Goal: Task Accomplishment & Management: Manage account settings

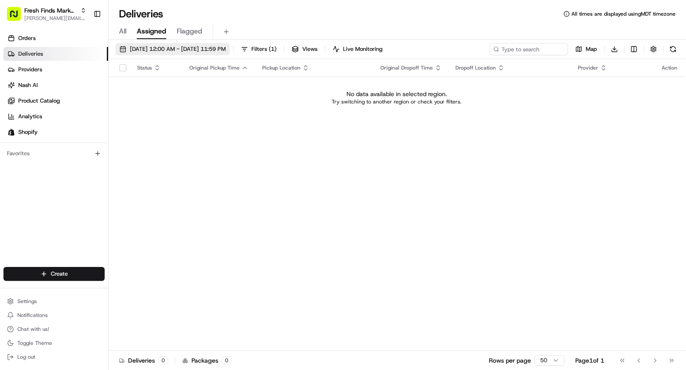
click at [170, 44] on button "08/19/2025 12:00 AM - 08/19/2025 11:59 PM" at bounding box center [173, 49] width 114 height 12
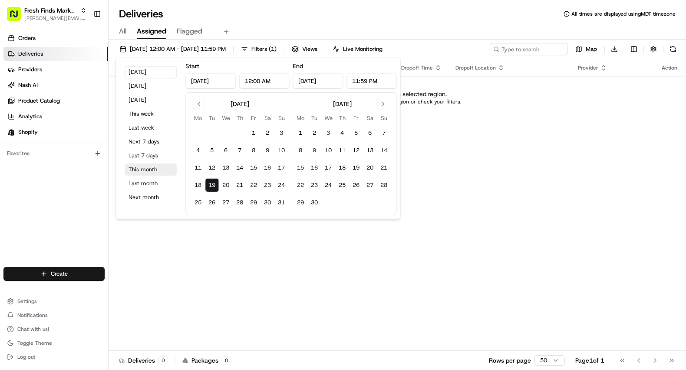
click at [149, 169] on button "This month" at bounding box center [151, 169] width 52 height 12
type input "[DATE]"
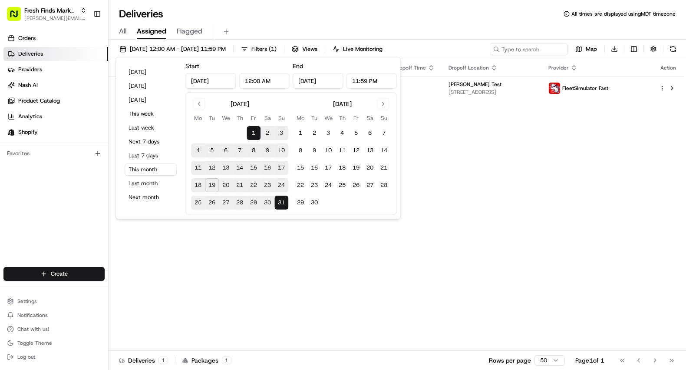
click at [420, 2] on div "Deliveries All times are displayed using MDT timezone All Assigned Flagged 08/0…" at bounding box center [398, 185] width 578 height 370
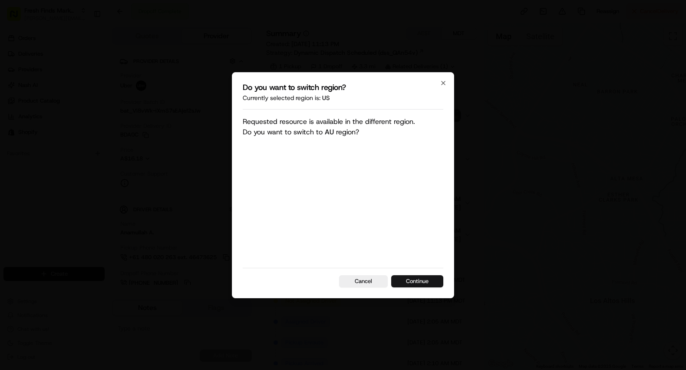
click at [427, 277] on button "Continue" at bounding box center [417, 281] width 52 height 12
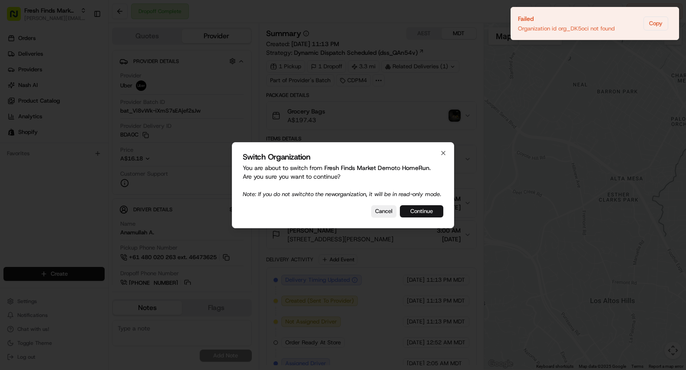
click at [430, 212] on button "Continue" at bounding box center [421, 211] width 43 height 12
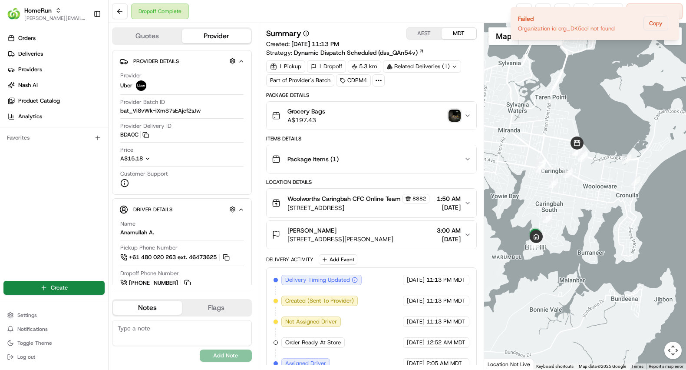
click at [468, 206] on icon "button" at bounding box center [467, 202] width 7 height 7
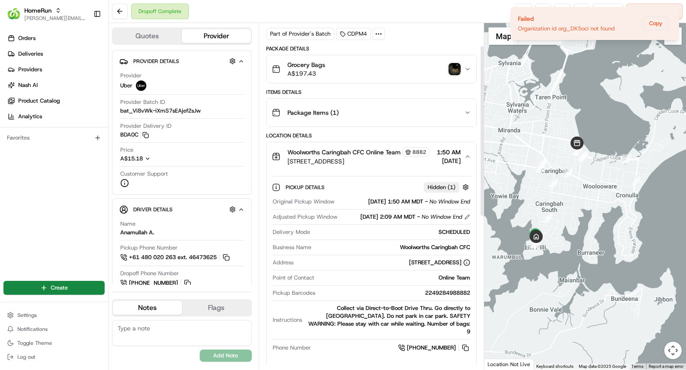
scroll to position [46, 0]
click at [674, 12] on icon "Notifications (F8)" at bounding box center [672, 14] width 7 height 7
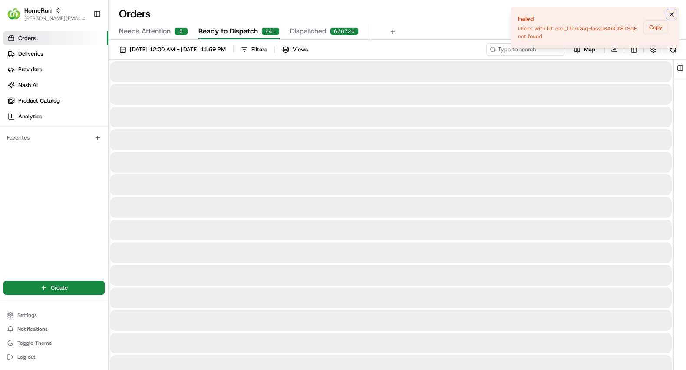
click at [672, 12] on icon "Notifications (F8)" at bounding box center [672, 14] width 7 height 7
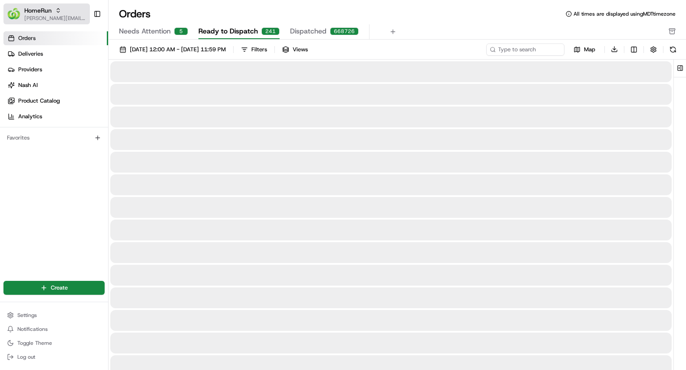
click at [30, 8] on span "HomeRun" at bounding box center [37, 10] width 27 height 9
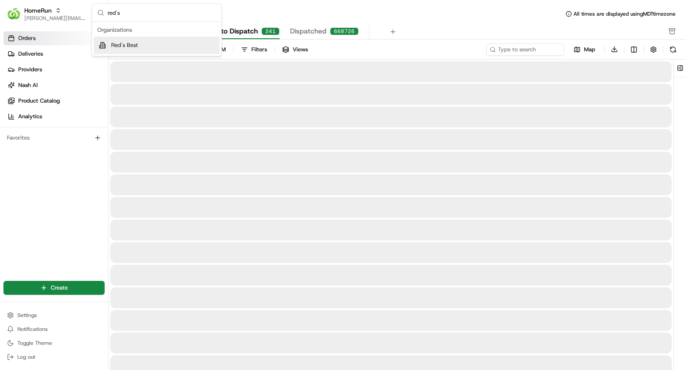
type input "red's"
click at [134, 48] on span "Red's Best" at bounding box center [124, 45] width 27 height 8
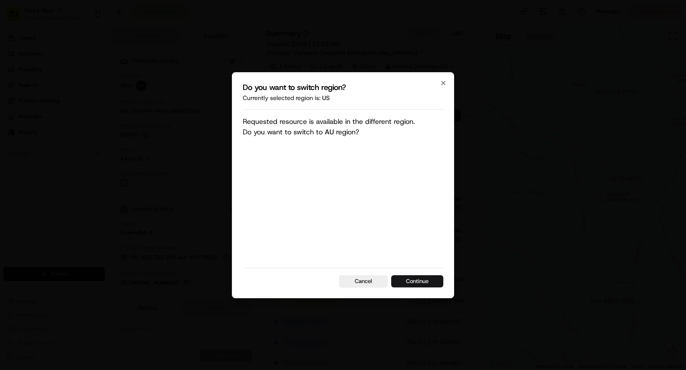
click at [418, 278] on button "Continue" at bounding box center [417, 281] width 52 height 12
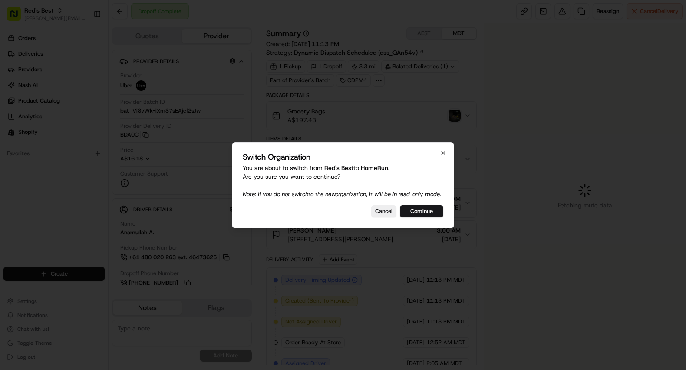
click at [44, 12] on div at bounding box center [343, 185] width 686 height 370
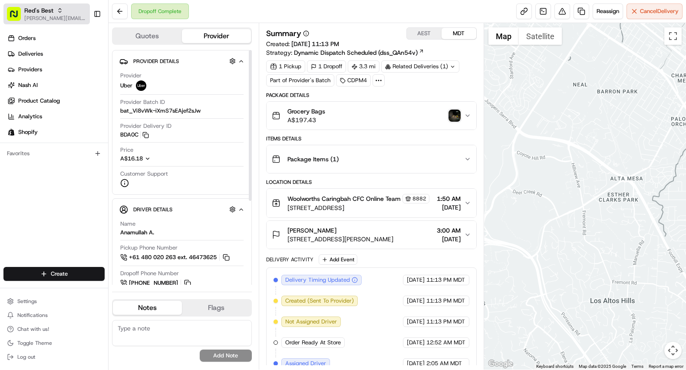
click at [42, 13] on span "Red's Best" at bounding box center [38, 10] width 29 height 9
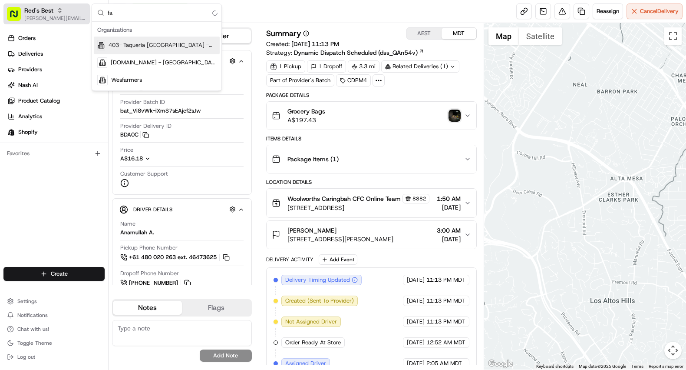
type input "f"
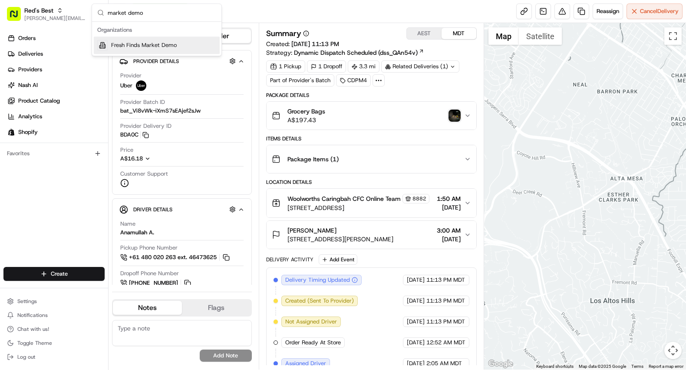
type input "market demo"
click at [147, 50] on div "Fresh Finds Market Demo" at bounding box center [157, 44] width 126 height 17
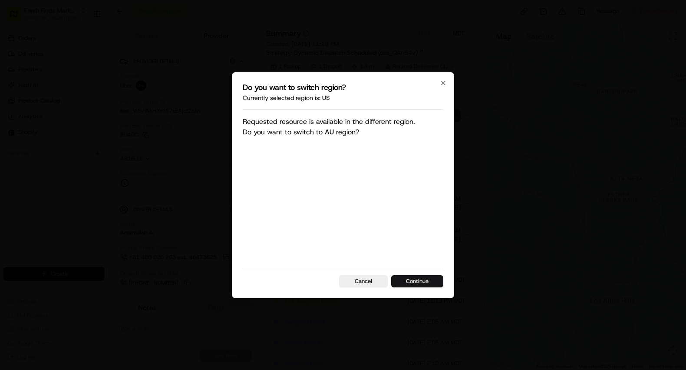
click at [418, 277] on button "Continue" at bounding box center [417, 281] width 52 height 12
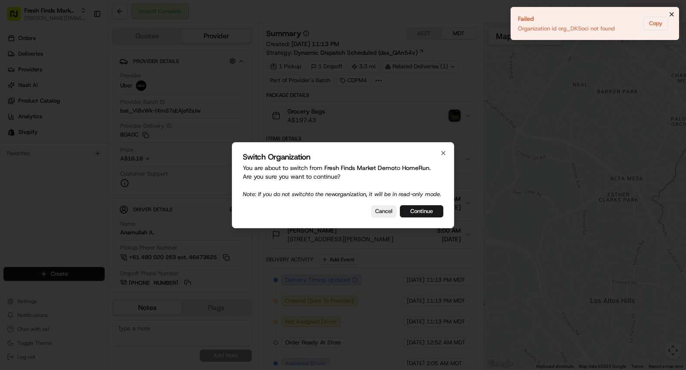
click at [672, 12] on icon "Notifications (F8)" at bounding box center [672, 14] width 7 height 7
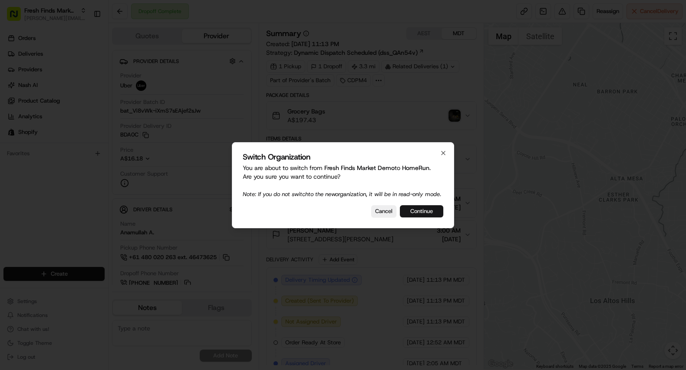
click at [432, 212] on button "Continue" at bounding box center [421, 211] width 43 height 12
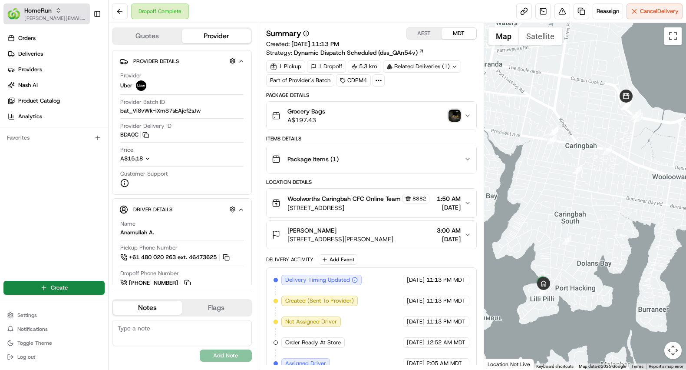
click at [36, 10] on span "HomeRun" at bounding box center [37, 10] width 27 height 9
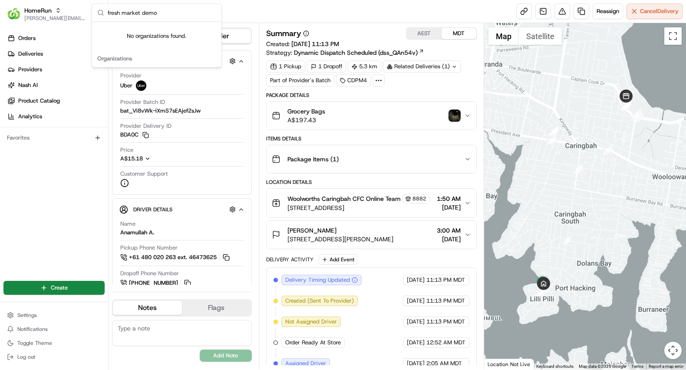
click at [171, 19] on input "fresh market demo" at bounding box center [162, 12] width 109 height 17
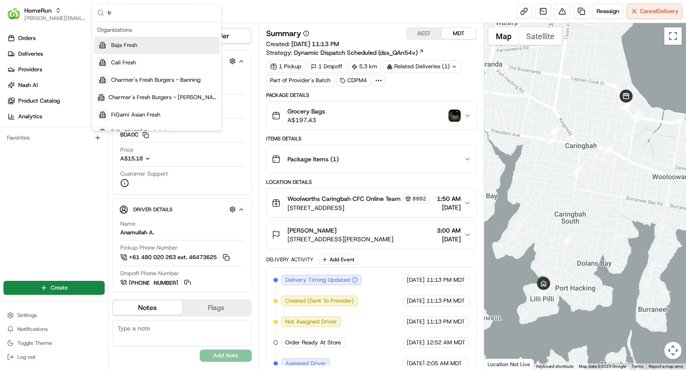
type input "f"
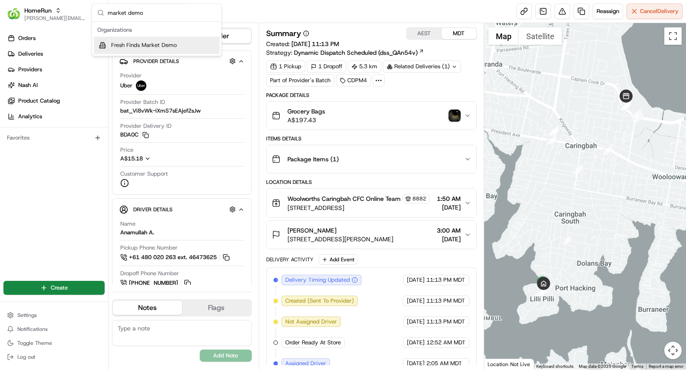
type input "market demo"
click at [173, 47] on span "Fresh Finds Market Demo" at bounding box center [144, 45] width 66 height 8
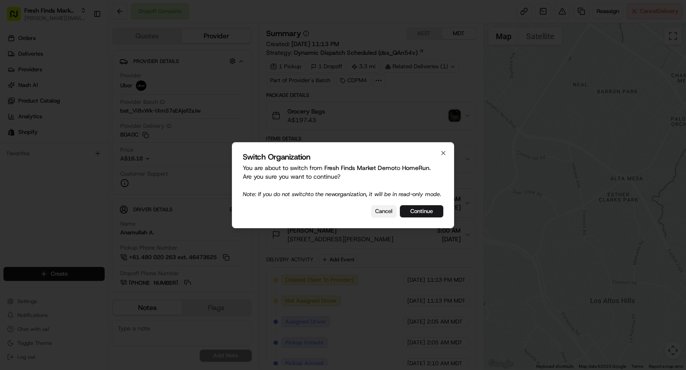
click at [387, 216] on button "Cancel" at bounding box center [383, 211] width 25 height 12
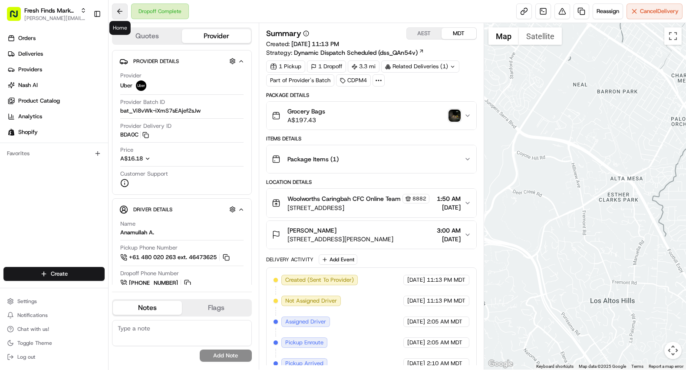
click at [118, 13] on button at bounding box center [120, 11] width 16 height 16
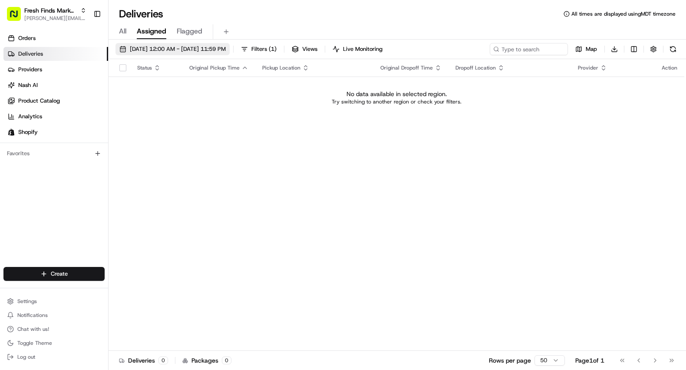
click at [172, 43] on button "[DATE] 12:00 AM - [DATE] 11:59 PM" at bounding box center [173, 49] width 114 height 12
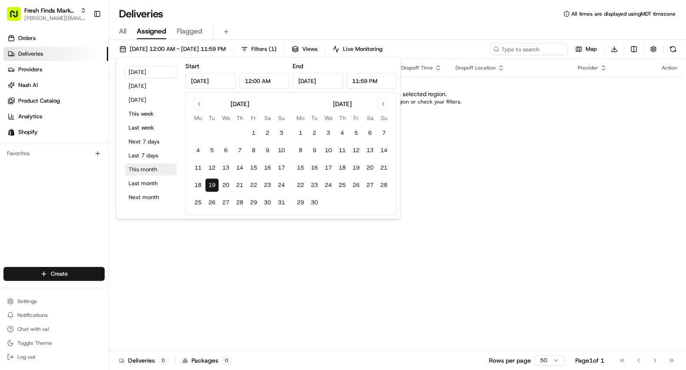
click at [154, 172] on button "This month" at bounding box center [151, 169] width 52 height 12
type input "Aug 1, 2025"
type input "Aug 31, 2025"
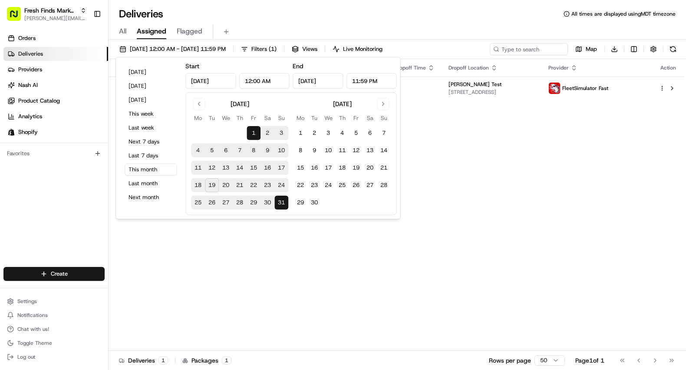
click at [495, 17] on div "Deliveries All times are displayed using MDT timezone" at bounding box center [398, 14] width 578 height 14
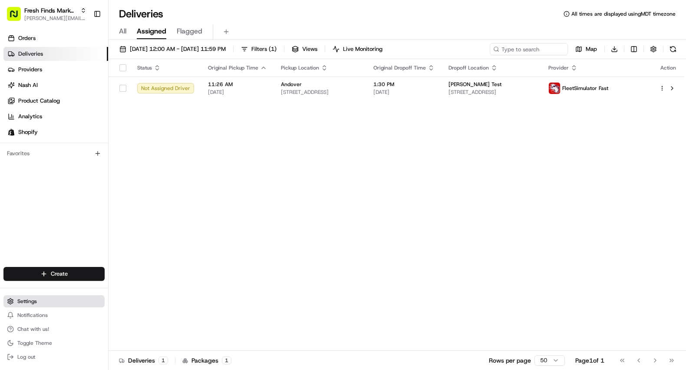
click at [30, 304] on span "Settings" at bounding box center [27, 301] width 20 height 7
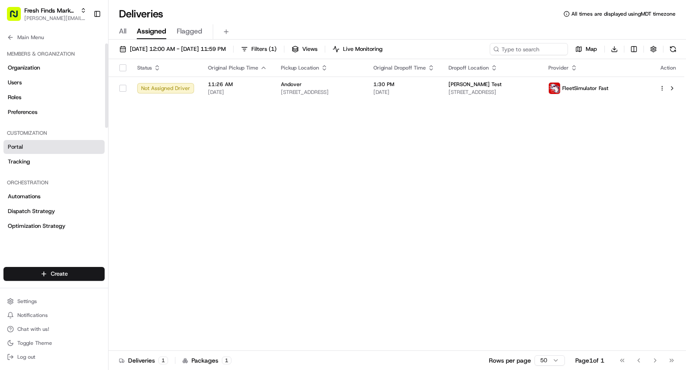
click at [32, 144] on link "Portal" at bounding box center [53, 147] width 101 height 14
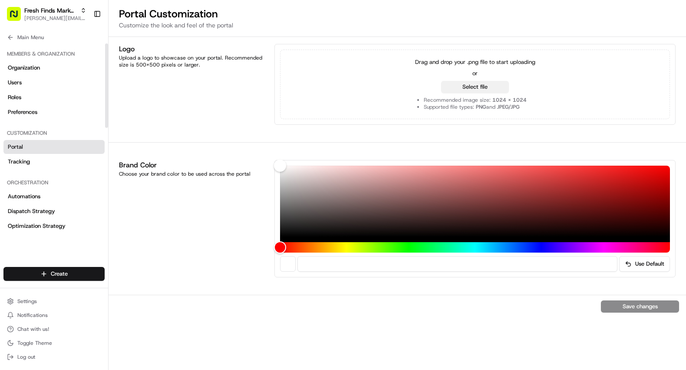
click at [482, 88] on button "Select file" at bounding box center [475, 87] width 68 height 12
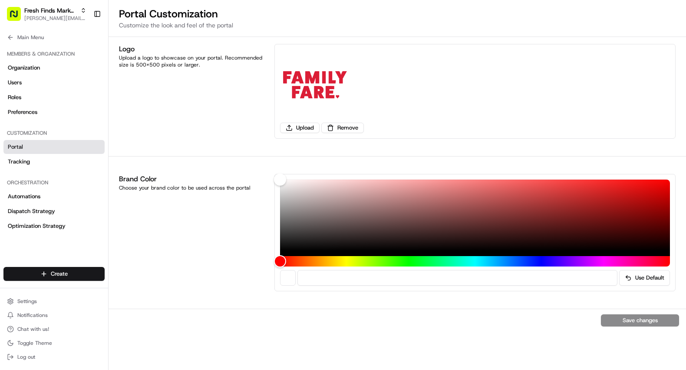
click at [364, 292] on div "Brand Color Choose your brand color to be used across the portal Use Default" at bounding box center [398, 232] width 578 height 131
click at [614, 321] on div "Save changes" at bounding box center [398, 319] width 578 height 23
click at [417, 146] on div "Logo Upload a logo to showcase on your portal. Recommended size is 500x500 pixe…" at bounding box center [398, 203] width 578 height 333
click at [624, 315] on div "Save changes" at bounding box center [398, 319] width 578 height 23
click at [28, 156] on link "Tracking" at bounding box center [53, 162] width 101 height 14
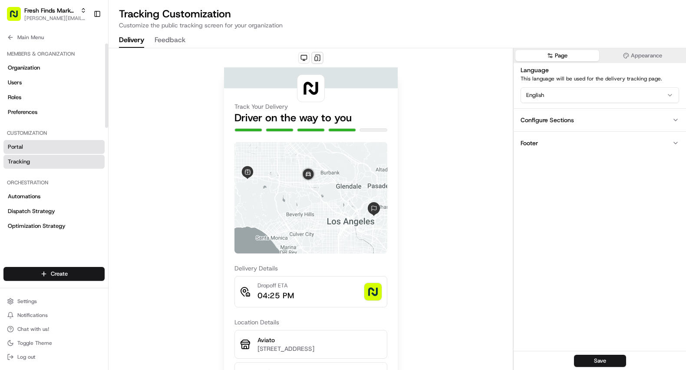
click at [33, 144] on link "Portal" at bounding box center [53, 147] width 101 height 14
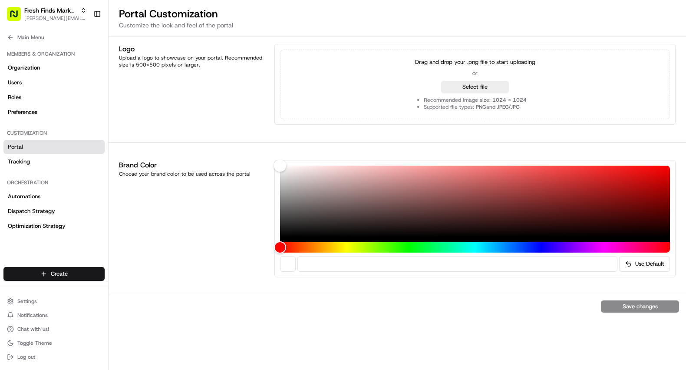
click at [646, 303] on div "Save changes" at bounding box center [398, 306] width 578 height 23
click at [473, 90] on button "Select file" at bounding box center [475, 87] width 68 height 12
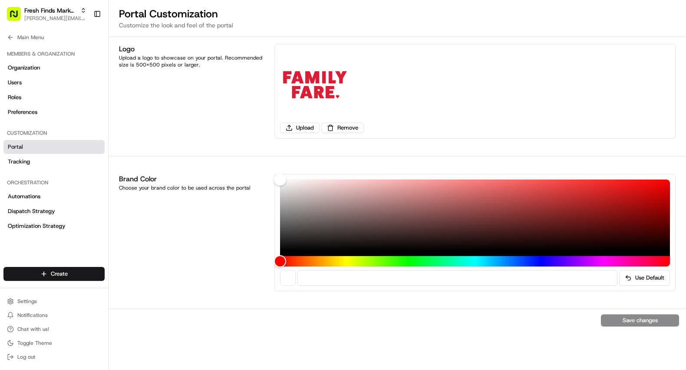
click at [640, 321] on div "Save changes" at bounding box center [398, 319] width 578 height 23
click at [19, 159] on span "Tracking" at bounding box center [19, 162] width 22 height 8
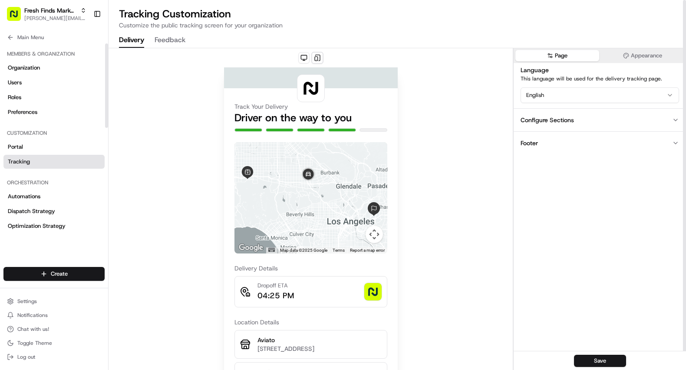
click at [645, 53] on button "Appearance" at bounding box center [643, 55] width 84 height 11
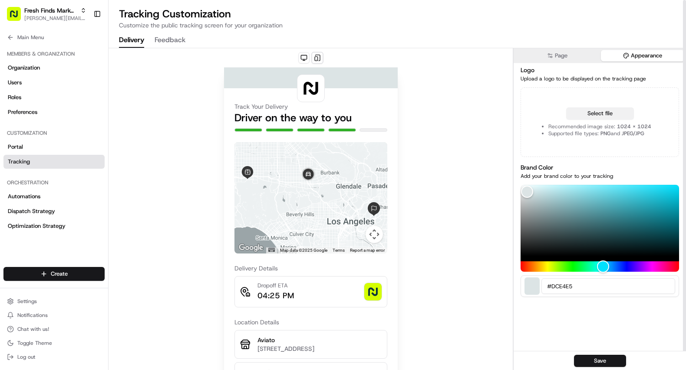
click at [612, 114] on button "Select file" at bounding box center [600, 113] width 68 height 12
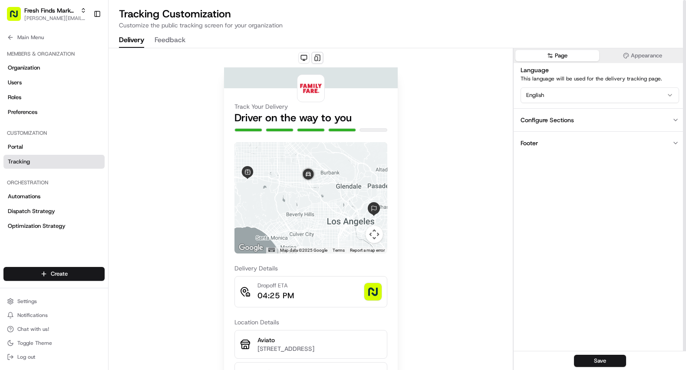
click at [565, 53] on button "Page" at bounding box center [558, 55] width 84 height 11
click at [573, 122] on button "Configure Sections" at bounding box center [600, 119] width 172 height 23
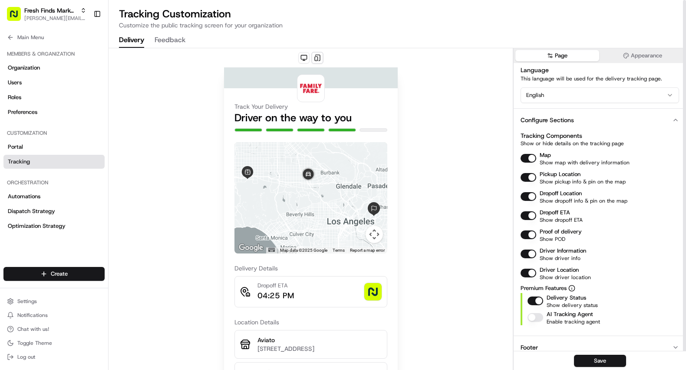
click at [564, 343] on button "Footer" at bounding box center [600, 346] width 172 height 23
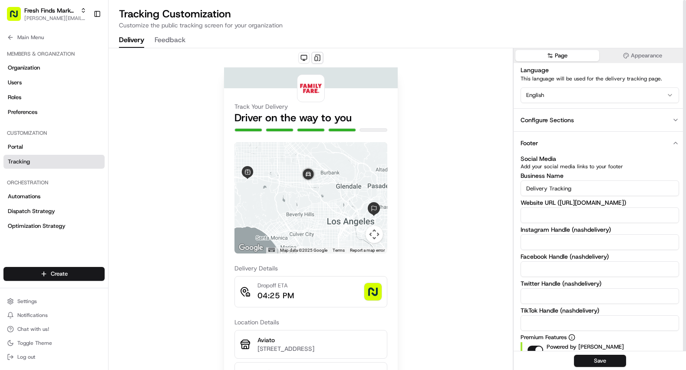
click at [558, 188] on input "Delivery Tracking" at bounding box center [600, 188] width 159 height 16
type input "Family Fare"
click at [590, 210] on input at bounding box center [600, 215] width 159 height 16
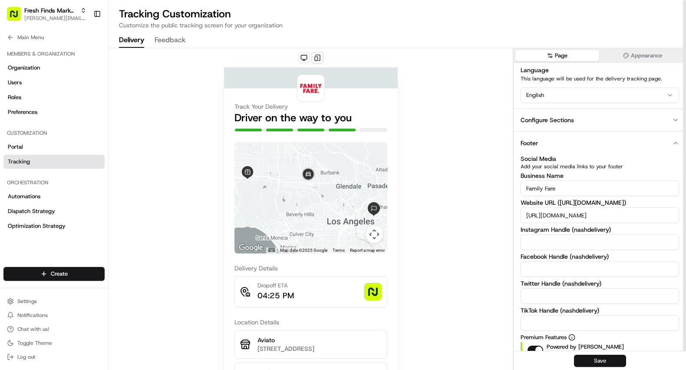
type input "https://www.familyfare.com"
click at [611, 359] on button "Save" at bounding box center [600, 360] width 52 height 12
click at [606, 361] on button "Save" at bounding box center [600, 360] width 52 height 12
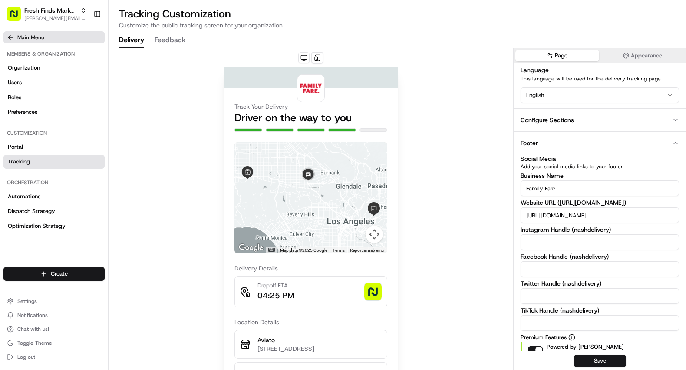
click at [10, 37] on icon at bounding box center [10, 37] width 7 height 7
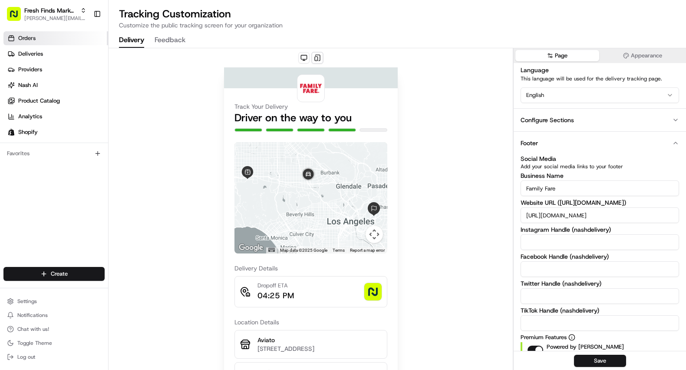
click at [17, 37] on link "Orders" at bounding box center [55, 38] width 105 height 14
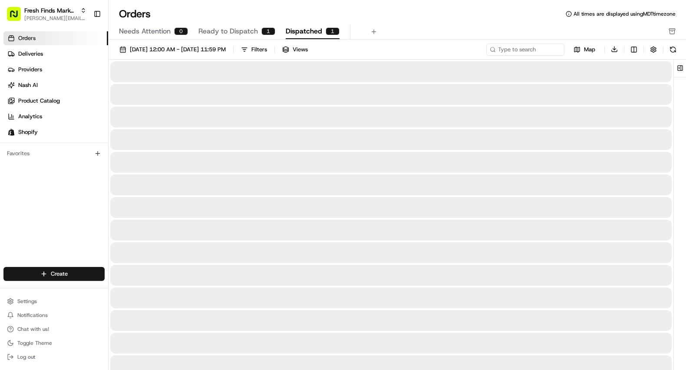
click at [309, 31] on span "Dispatched" at bounding box center [304, 31] width 36 height 10
click at [225, 34] on span "Ready to Dispatch" at bounding box center [229, 31] width 60 height 10
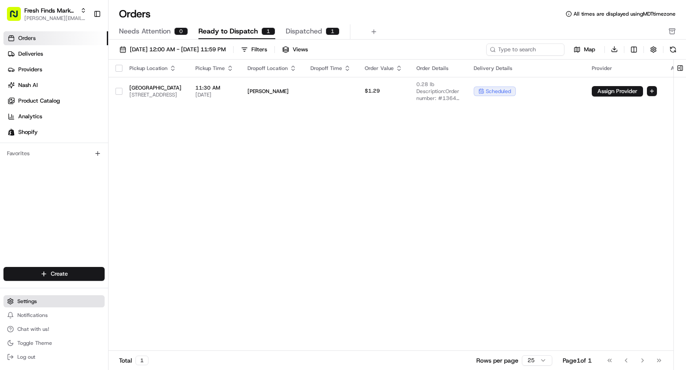
click at [23, 299] on span "Settings" at bounding box center [27, 301] width 20 height 7
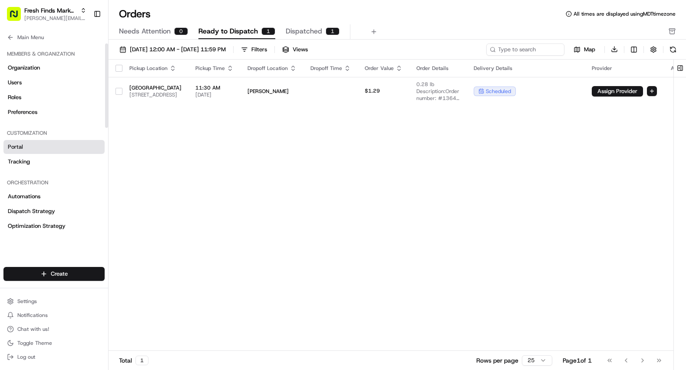
click at [29, 148] on link "Portal" at bounding box center [53, 147] width 101 height 14
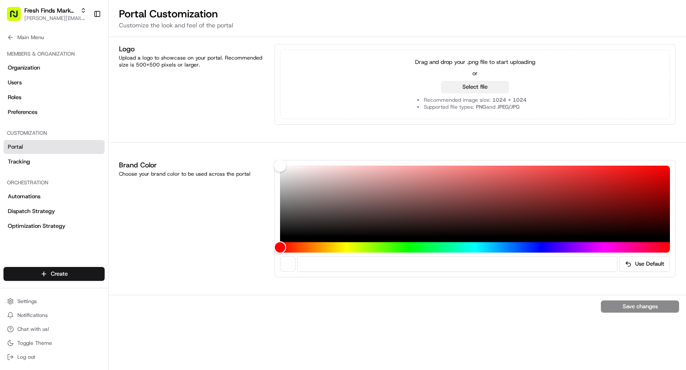
click at [490, 89] on button "Select file" at bounding box center [475, 87] width 68 height 12
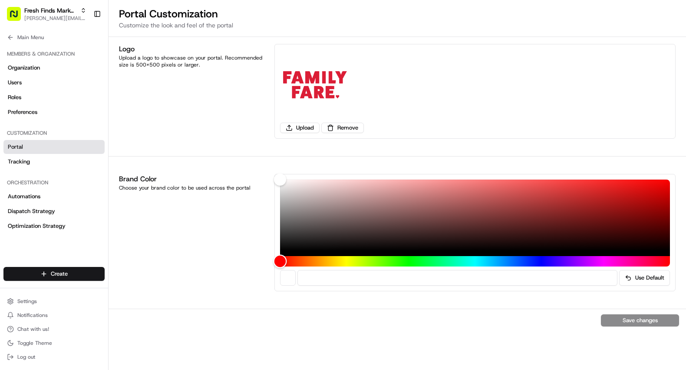
type input "#NaNNaNNaN"
click at [283, 262] on div "Hue" at bounding box center [283, 261] width 13 height 13
click at [616, 318] on div "Save changes" at bounding box center [398, 319] width 578 height 23
click at [616, 319] on div "Save changes" at bounding box center [398, 319] width 578 height 23
click at [657, 275] on button "Use Default" at bounding box center [644, 278] width 51 height 16
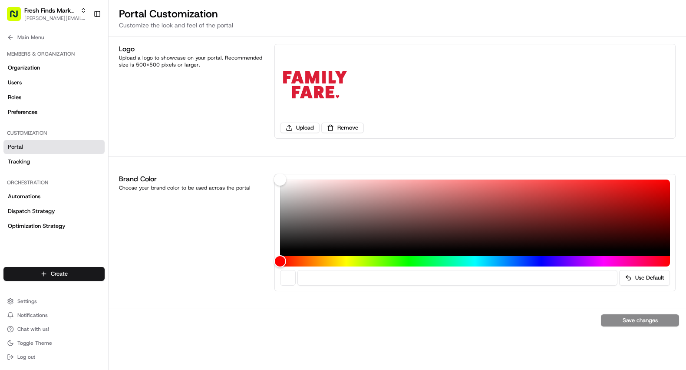
click at [628, 331] on div "Save changes" at bounding box center [398, 319] width 578 height 23
click at [631, 322] on div "Save changes" at bounding box center [398, 319] width 578 height 23
click at [34, 161] on link "Tracking" at bounding box center [53, 162] width 101 height 14
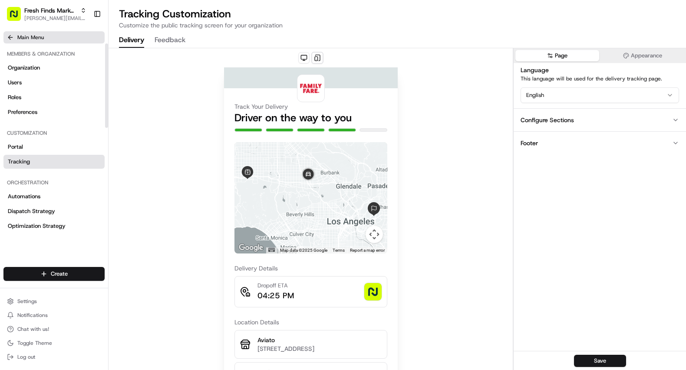
click at [10, 37] on icon at bounding box center [10, 37] width 7 height 7
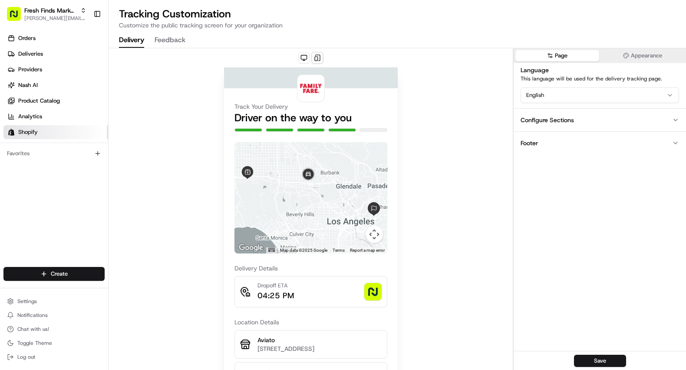
click at [37, 131] on span "Shopify" at bounding box center [28, 132] width 20 height 8
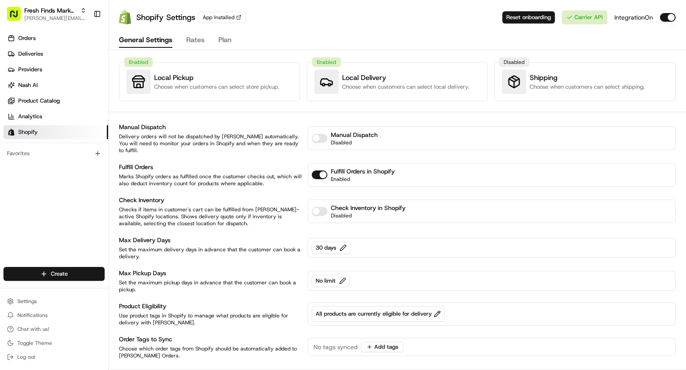
click at [198, 85] on p "Choose when customers can select store pickup." at bounding box center [216, 87] width 125 height 8
click at [180, 79] on h3 "Local Pickup" at bounding box center [216, 78] width 125 height 10
click at [342, 80] on h3 "Local Delivery" at bounding box center [405, 78] width 127 height 10
click at [363, 73] on h3 "Local Delivery" at bounding box center [405, 78] width 127 height 10
click at [320, 170] on button "Disable Fulfill Orders" at bounding box center [320, 174] width 16 height 9
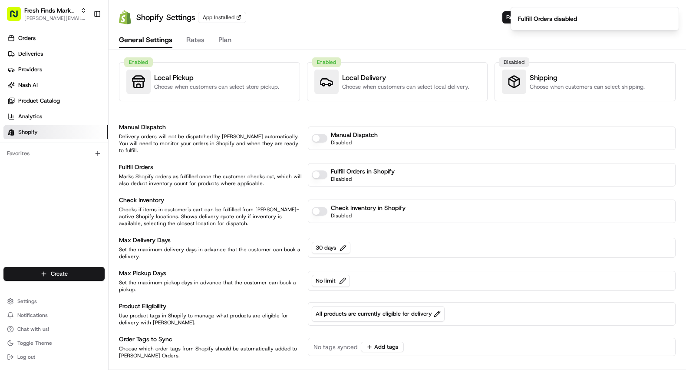
click at [314, 170] on button "Enable Fulfill Orders" at bounding box center [320, 174] width 16 height 9
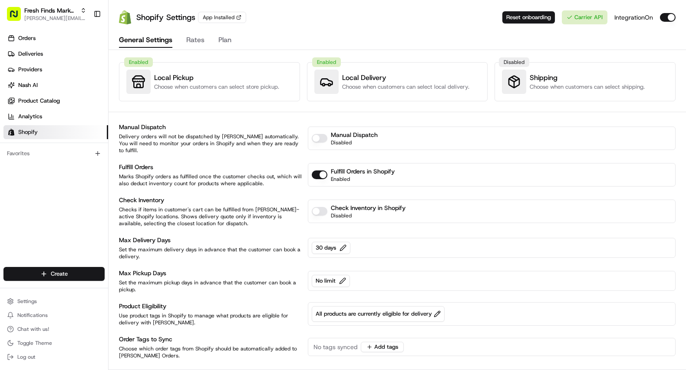
click at [144, 66] on div "Enabled" at bounding box center [138, 62] width 29 height 10
click at [342, 80] on h3 "Local Delivery" at bounding box center [405, 78] width 127 height 10
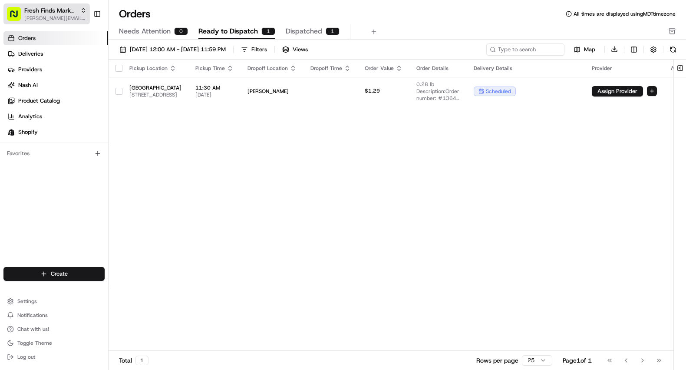
click at [60, 9] on span "Fresh Finds Market Demo" at bounding box center [50, 10] width 53 height 9
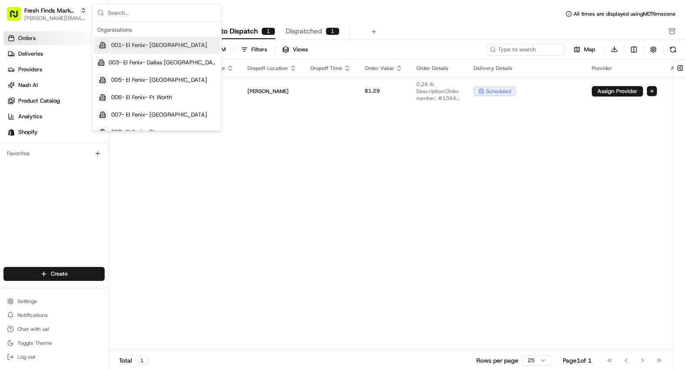
click at [211, 189] on div "Pickup Location Pickup Time Dropoff Location Dropoff Time Order Value Order Det…" at bounding box center [403, 205] width 589 height 291
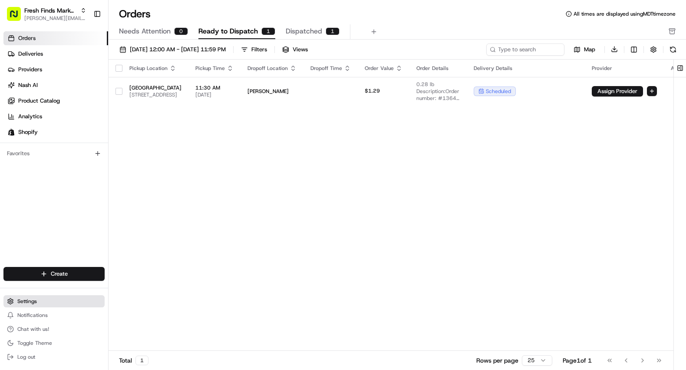
click at [31, 298] on span "Settings" at bounding box center [27, 301] width 20 height 7
